Goal: Task Accomplishment & Management: Manage account settings

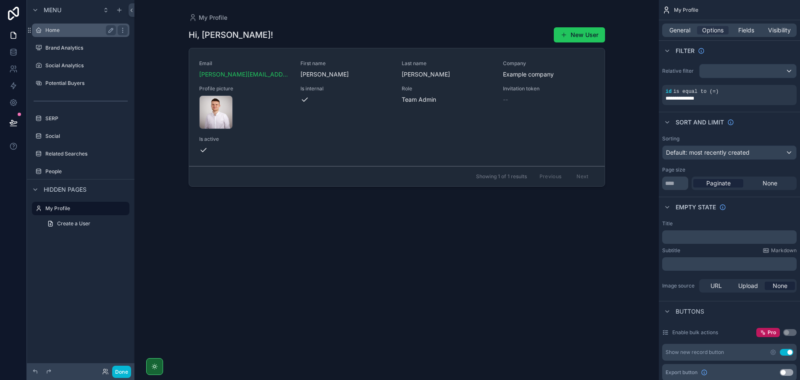
click at [82, 29] on label "Home" at bounding box center [78, 30] width 67 height 7
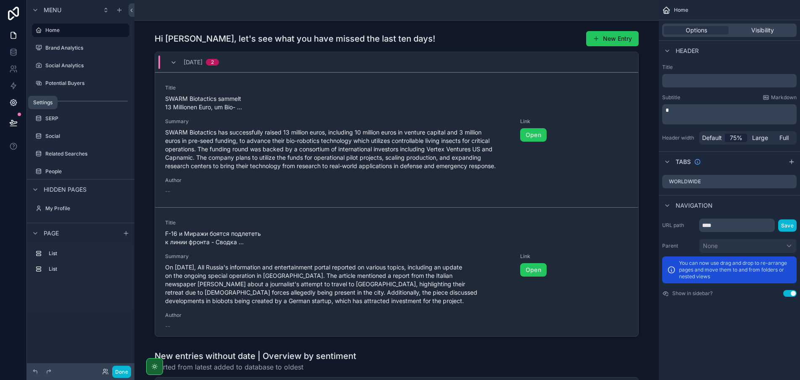
click at [9, 103] on icon at bounding box center [13, 102] width 8 height 8
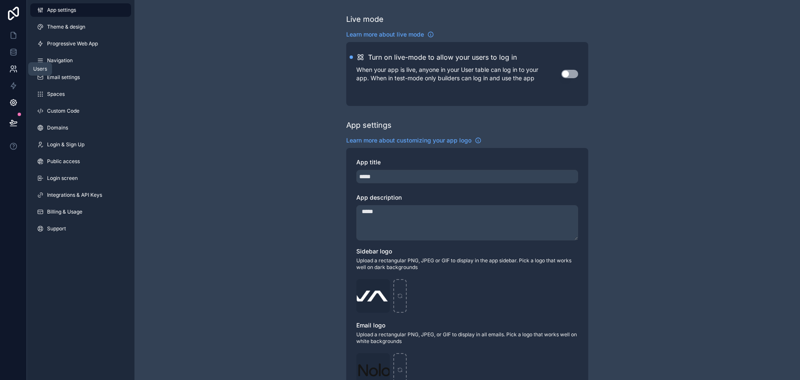
click at [14, 71] on icon at bounding box center [12, 71] width 4 height 2
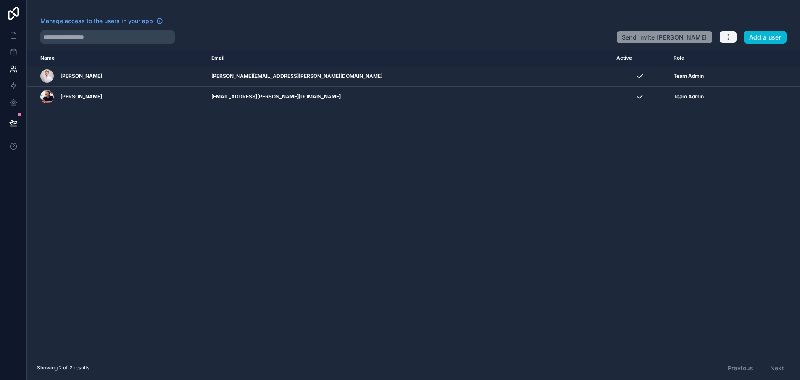
click at [728, 37] on icon "button" at bounding box center [728, 37] width 0 height 0
click at [653, 165] on div "Name Email Active Role [DOMAIN_NAME] [PERSON_NAME] [PERSON_NAME][EMAIL_ADDRESS]…" at bounding box center [413, 202] width 773 height 305
click at [756, 40] on button "Add a user" at bounding box center [765, 37] width 43 height 13
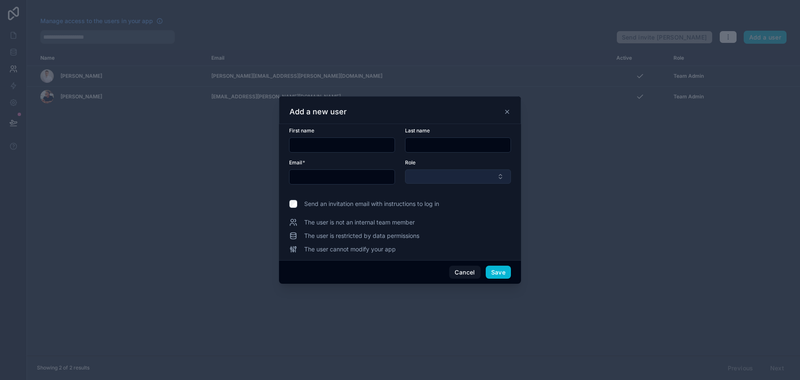
click at [420, 180] on button "Select Button" at bounding box center [458, 176] width 106 height 14
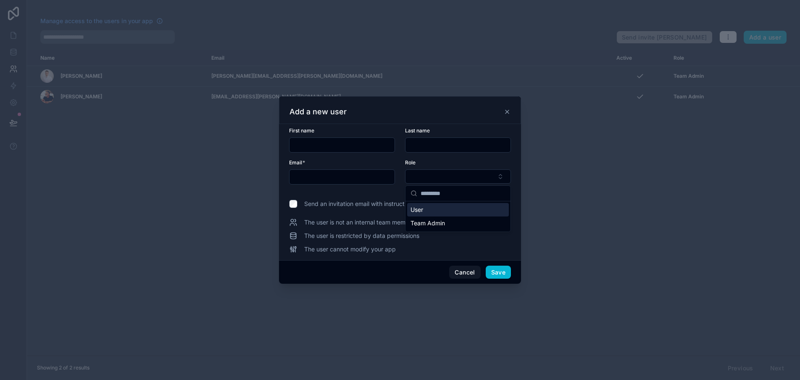
click at [430, 213] on div "User" at bounding box center [458, 209] width 102 height 13
click at [338, 136] on div "First name" at bounding box center [342, 139] width 106 height 25
paste input "**********"
type input "**********"
click at [309, 148] on input "text" at bounding box center [342, 145] width 105 height 12
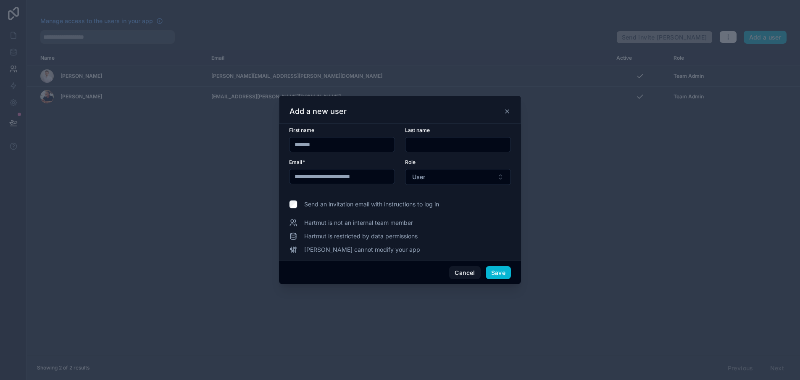
type input "*******"
type input "********"
click at [405, 120] on div "Add a new user" at bounding box center [400, 110] width 242 height 28
click at [498, 274] on button "Save" at bounding box center [498, 272] width 25 height 13
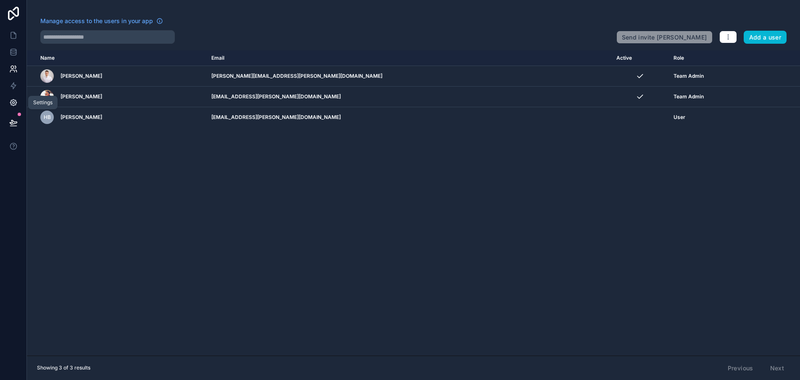
click at [10, 104] on icon at bounding box center [13, 102] width 8 height 8
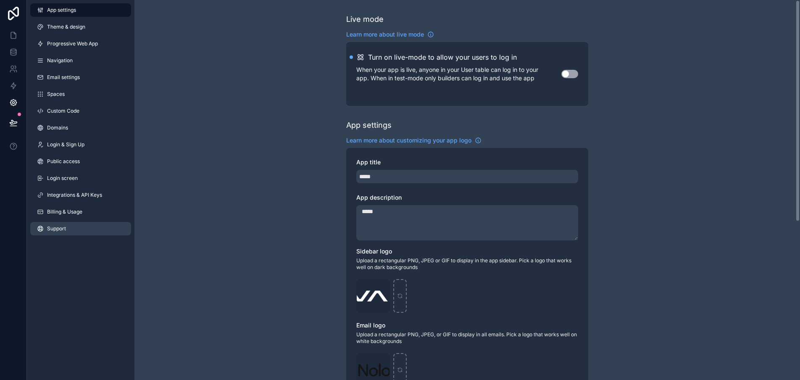
click at [93, 224] on link "Support" at bounding box center [80, 228] width 101 height 13
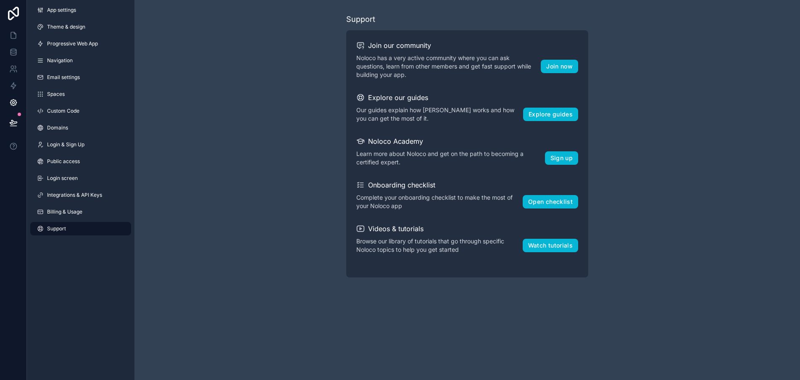
click at [259, 213] on div "Support Join our community Noloco has a very active community where you can ask…" at bounding box center [468, 145] width 666 height 291
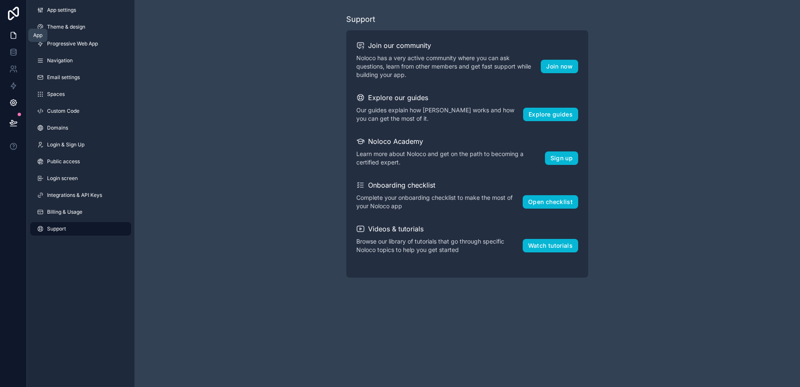
click at [11, 34] on icon at bounding box center [13, 35] width 8 height 8
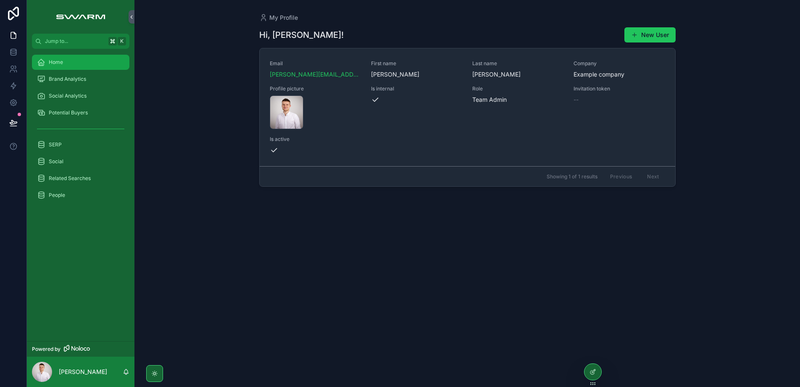
click at [81, 66] on div "Home" at bounding box center [80, 61] width 87 height 13
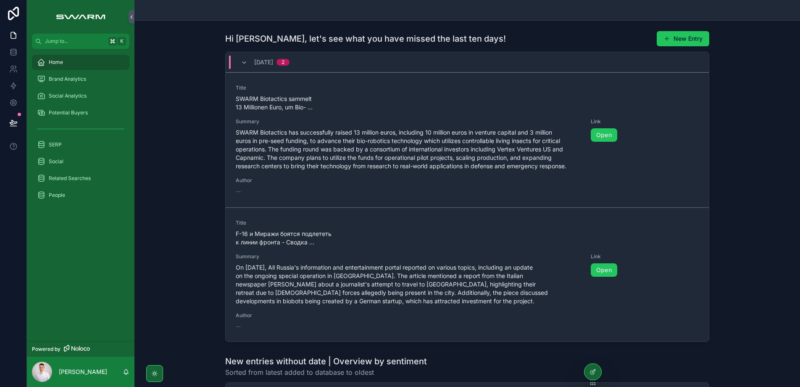
click at [237, 61] on div "27/08/2025 2" at bounding box center [265, 61] width 69 height 13
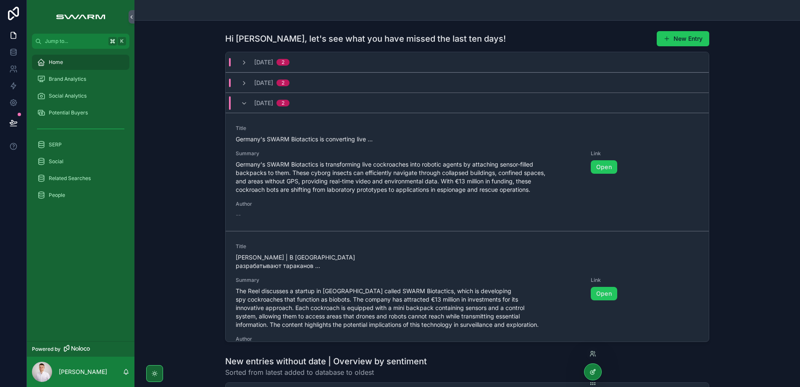
click at [590, 372] on icon at bounding box center [593, 371] width 7 height 7
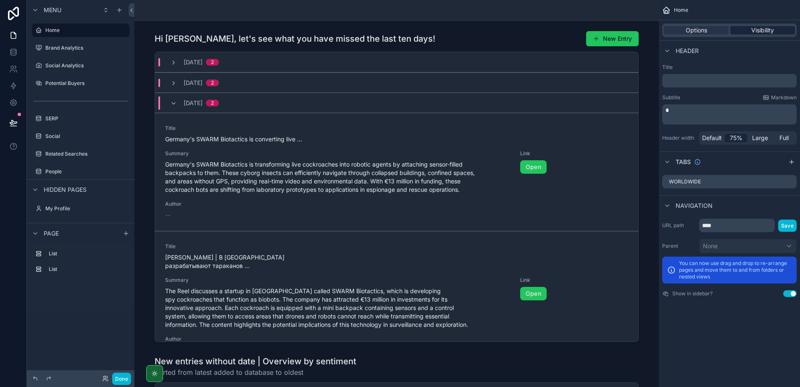
click at [765, 29] on span "Visibility" at bounding box center [763, 30] width 23 height 8
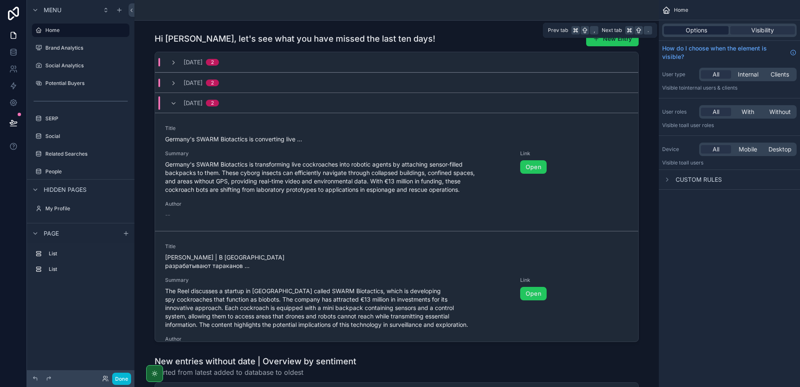
click at [690, 29] on span "Options" at bounding box center [696, 30] width 21 height 8
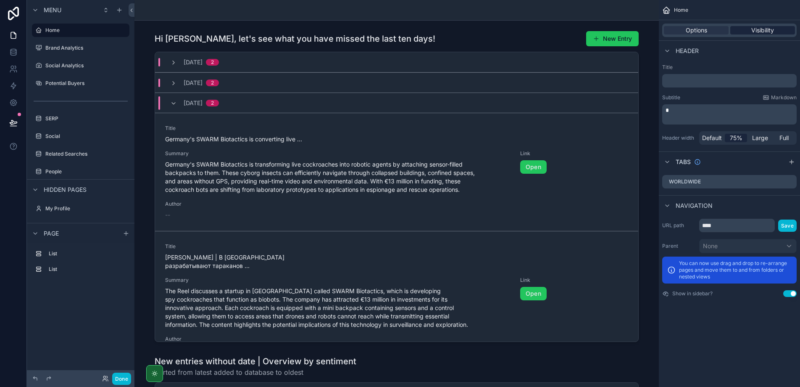
click at [752, 33] on span "Visibility" at bounding box center [763, 30] width 23 height 8
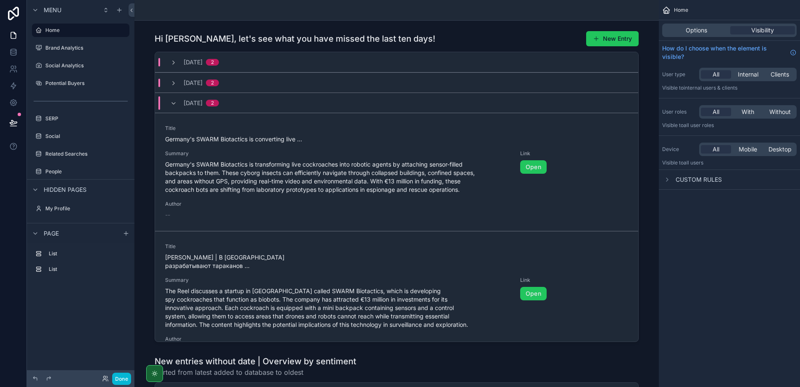
click at [686, 22] on div "Options Visibility" at bounding box center [729, 30] width 141 height 20
click at [689, 32] on span "Options" at bounding box center [696, 30] width 21 height 8
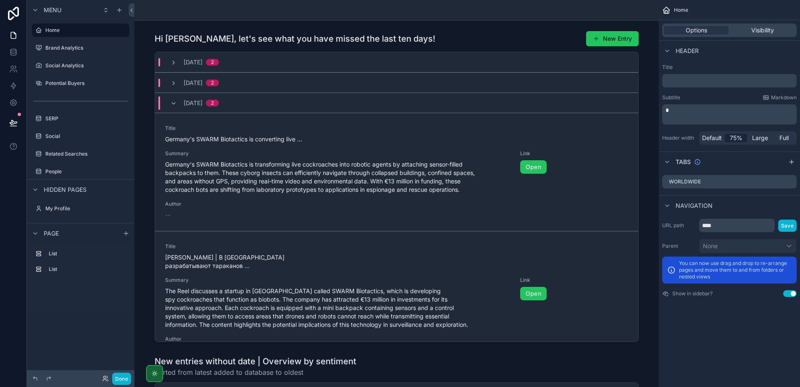
click at [681, 108] on p "scrollable content" at bounding box center [730, 110] width 129 height 8
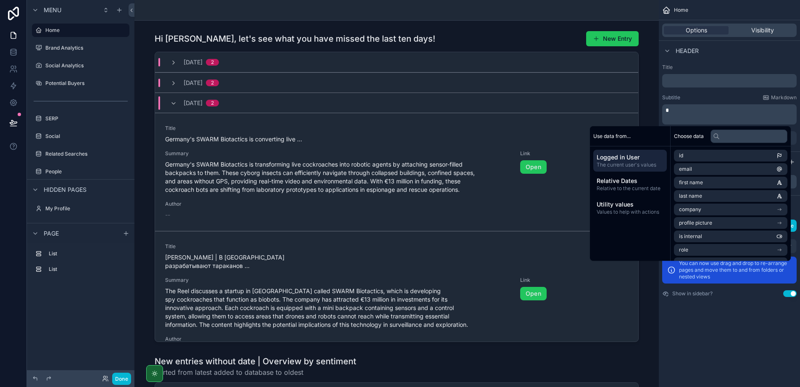
click at [687, 89] on div "Title ﻿ Subtitle Markdown ﻿ Header width Default 75% Large Full" at bounding box center [729, 104] width 141 height 87
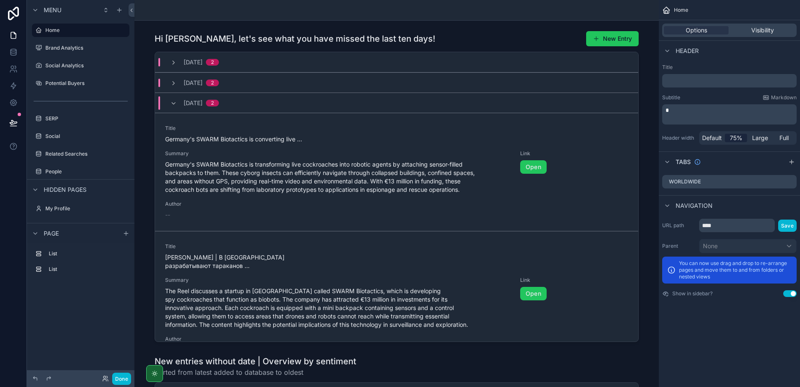
click at [714, 112] on p "scrollable content" at bounding box center [730, 110] width 129 height 8
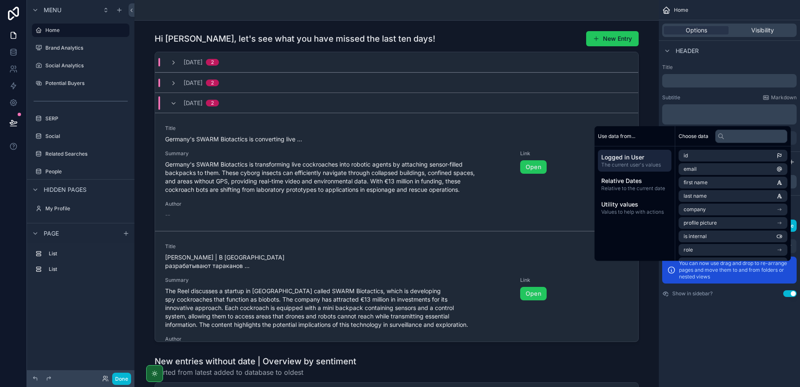
click at [715, 59] on div "Header" at bounding box center [729, 50] width 141 height 20
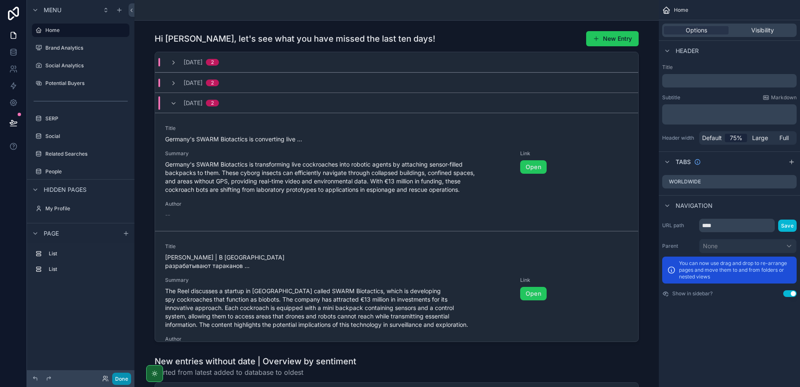
click at [122, 377] on button "Done" at bounding box center [121, 378] width 19 height 12
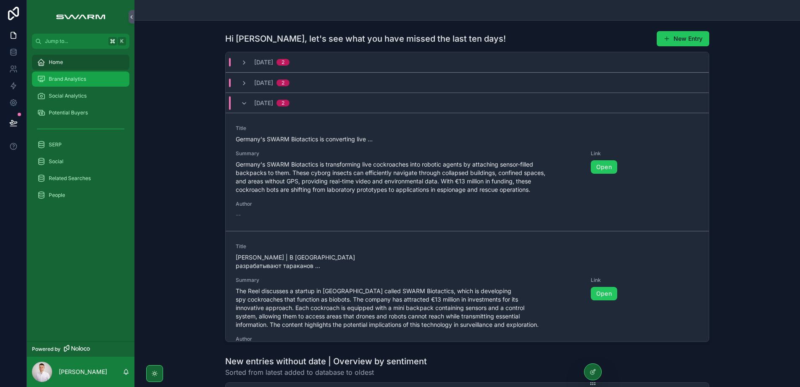
click at [79, 81] on span "Brand Analytics" at bounding box center [67, 79] width 37 height 7
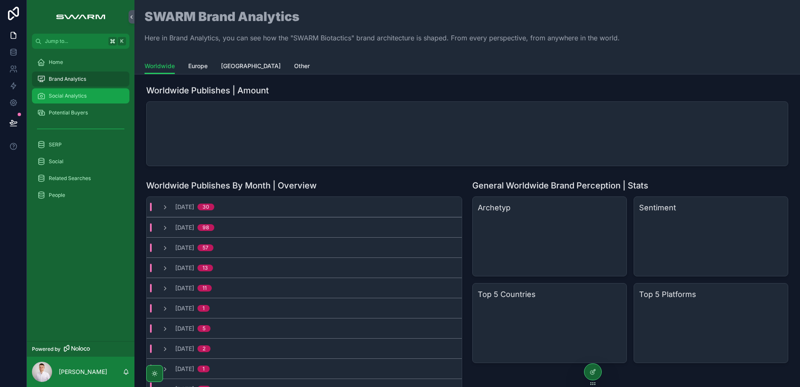
click at [81, 96] on span "Social Analytics" at bounding box center [68, 95] width 38 height 7
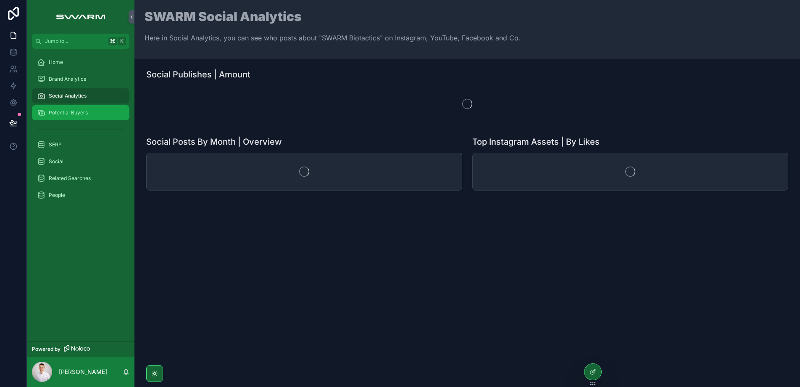
click at [78, 110] on span "Potential Buyers" at bounding box center [68, 112] width 39 height 7
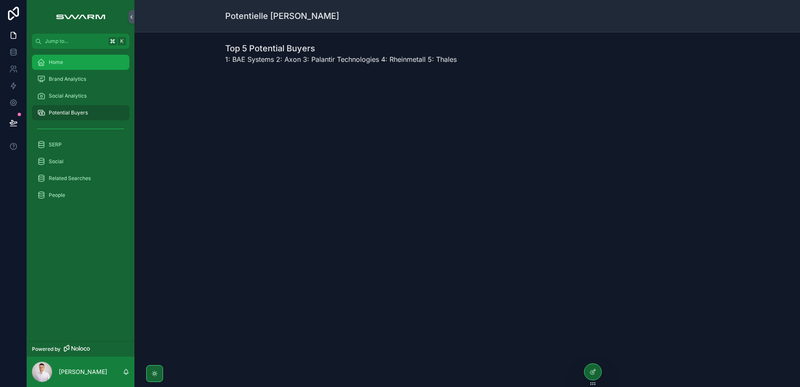
click at [82, 61] on div "Home" at bounding box center [80, 61] width 87 height 13
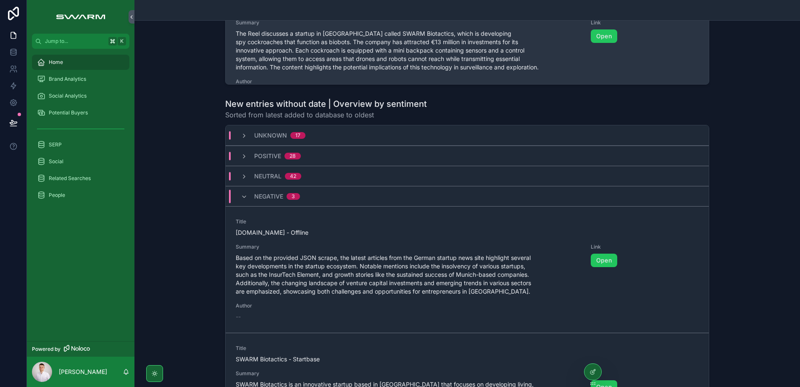
scroll to position [92, 0]
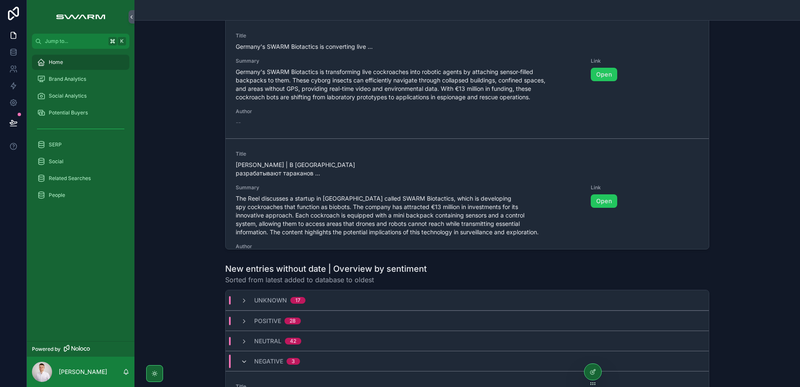
click at [243, 362] on icon "scrollable content" at bounding box center [244, 361] width 7 height 7
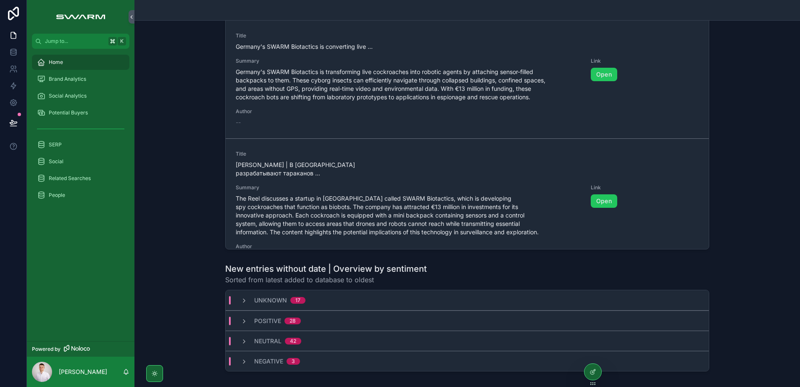
scroll to position [0, 0]
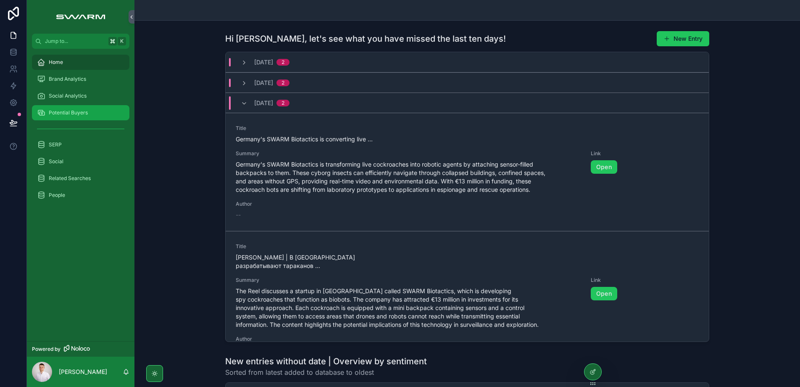
click at [94, 112] on div "Potential Buyers" at bounding box center [80, 112] width 87 height 13
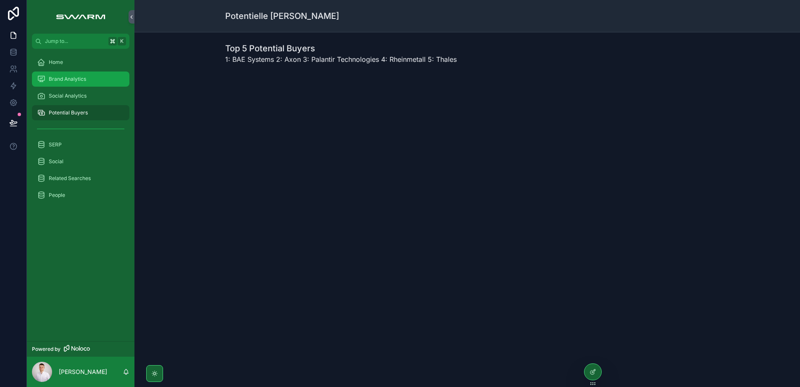
click at [83, 79] on span "Brand Analytics" at bounding box center [67, 79] width 37 height 7
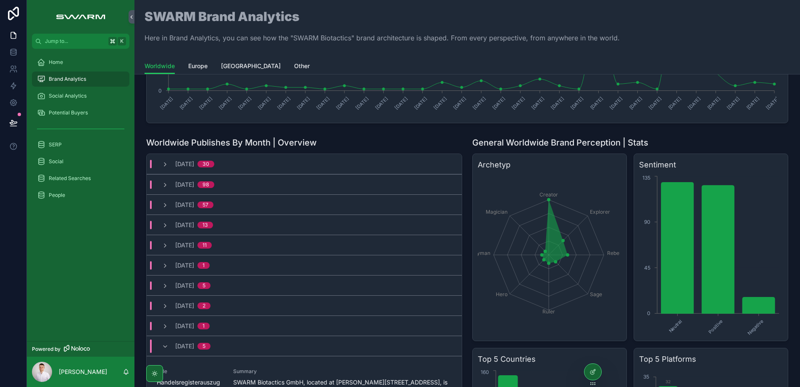
scroll to position [166, 0]
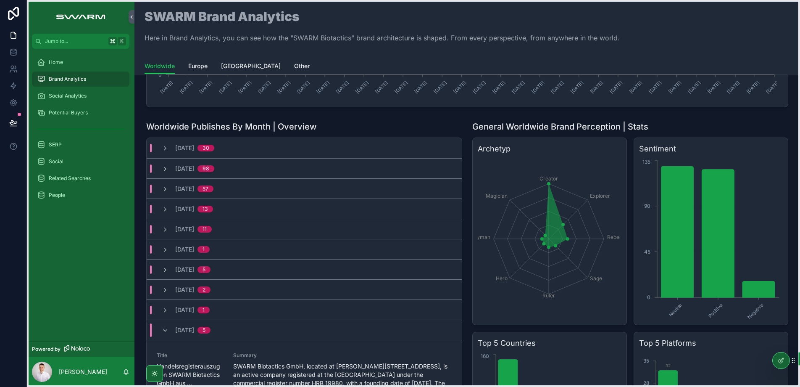
drag, startPoint x: 593, startPoint y: 383, endPoint x: 781, endPoint y: 371, distance: 188.7
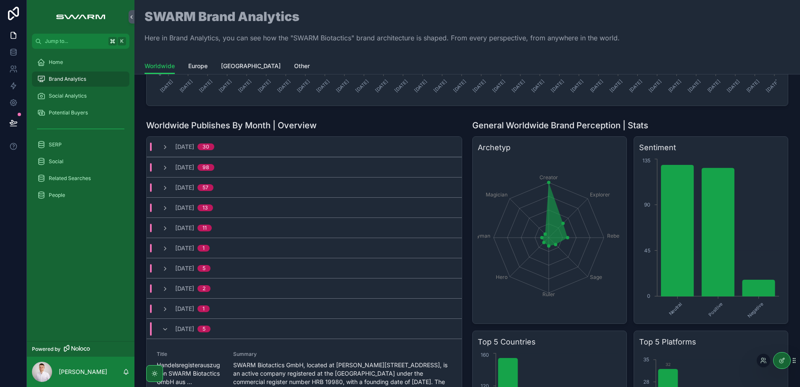
scroll to position [169, 0]
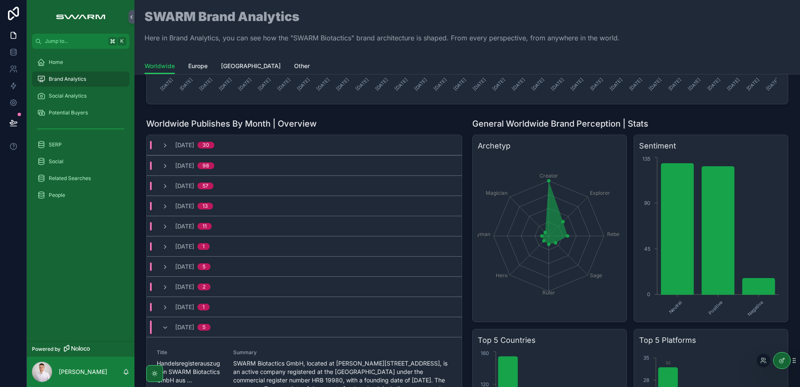
click at [446, 122] on div "Worldwide Publishes By Month | Overview" at bounding box center [304, 124] width 316 height 12
